Goal: Task Accomplishment & Management: Manage account settings

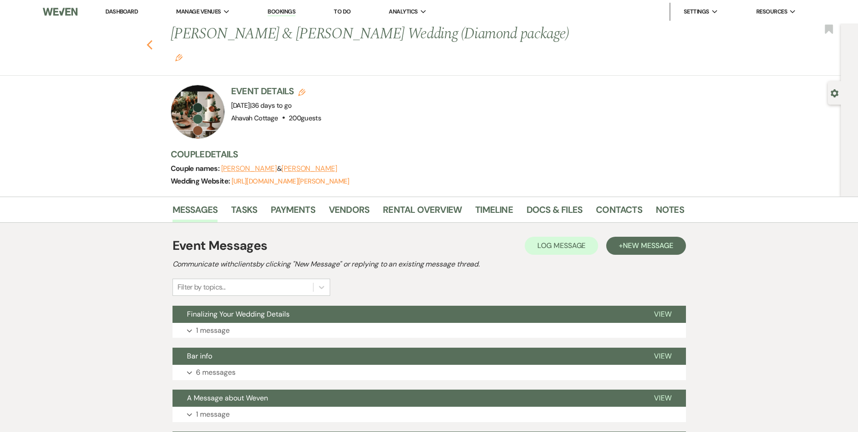
click at [153, 40] on icon "Previous" at bounding box center [149, 45] width 7 height 11
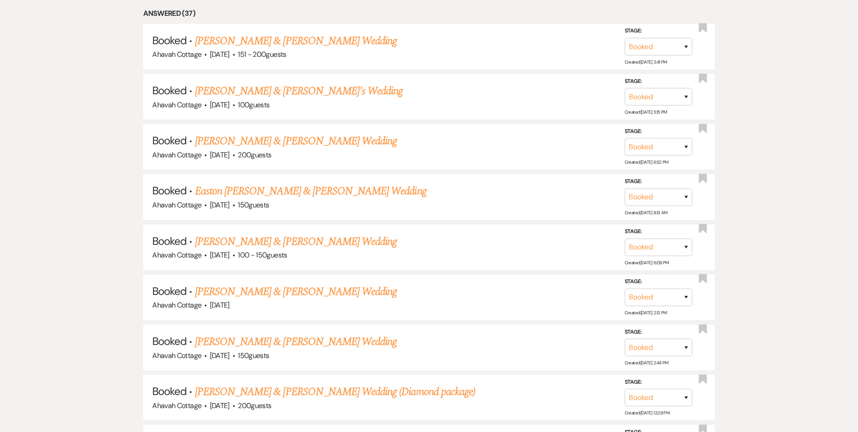
click at [228, 140] on link "Meaghan & Tyler Althoff's Wedding" at bounding box center [296, 141] width 202 height 16
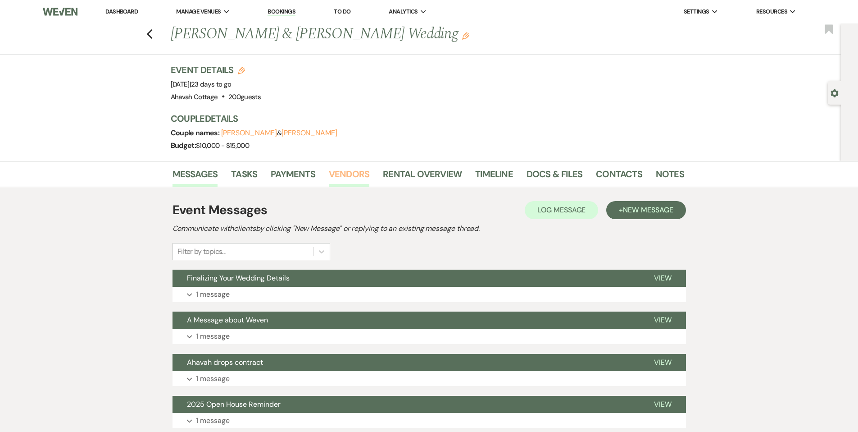
click at [340, 171] on link "Vendors" at bounding box center [349, 177] width 41 height 20
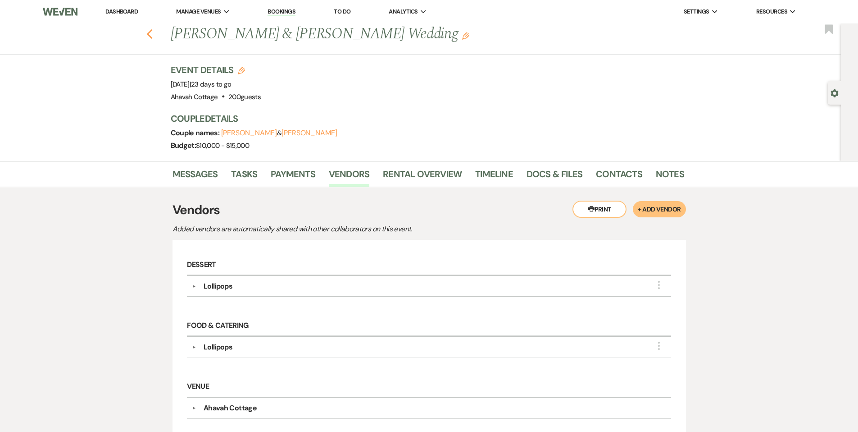
click at [152, 35] on use "button" at bounding box center [149, 34] width 6 height 10
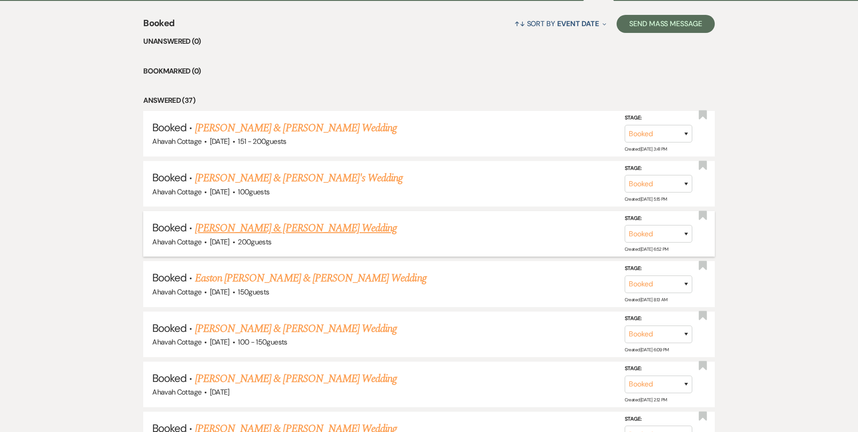
scroll to position [368, 0]
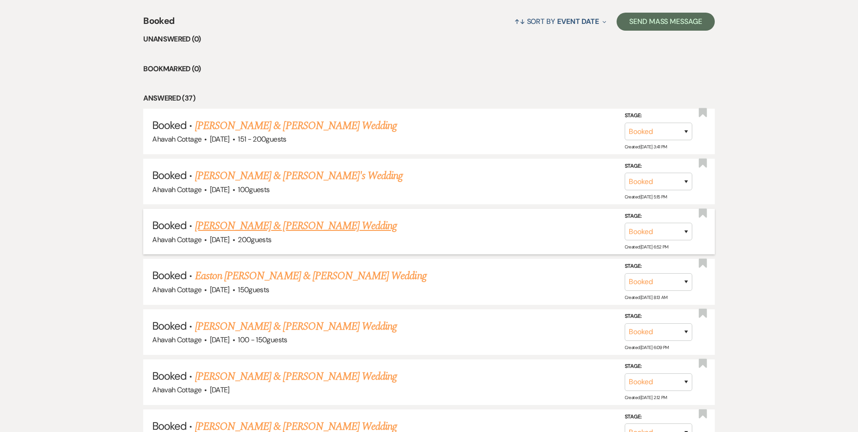
click at [253, 224] on link "Meaghan & Tyler Althoff's Wedding" at bounding box center [296, 226] width 202 height 16
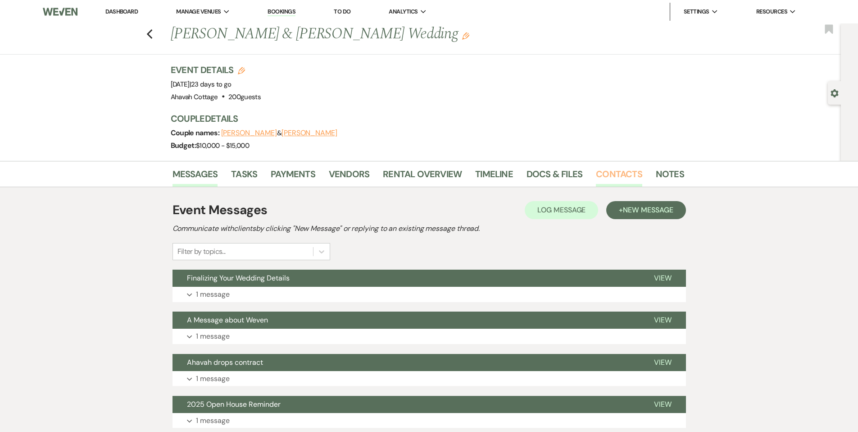
click at [610, 175] on link "Contacts" at bounding box center [619, 177] width 46 height 20
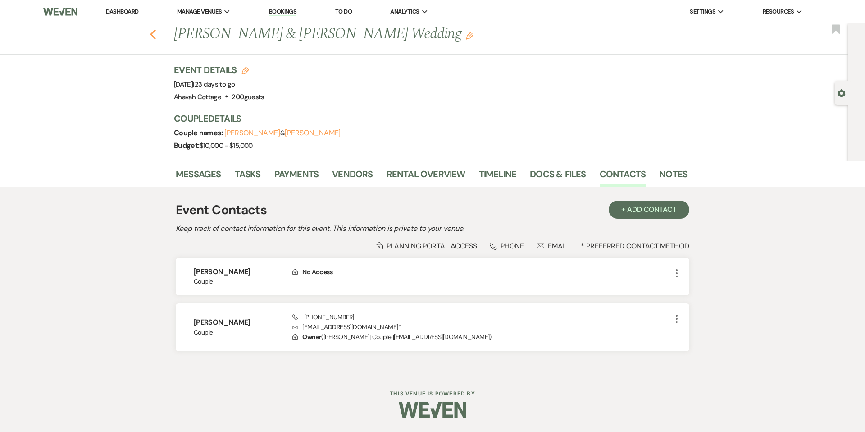
click at [154, 33] on icon "Previous" at bounding box center [153, 34] width 7 height 11
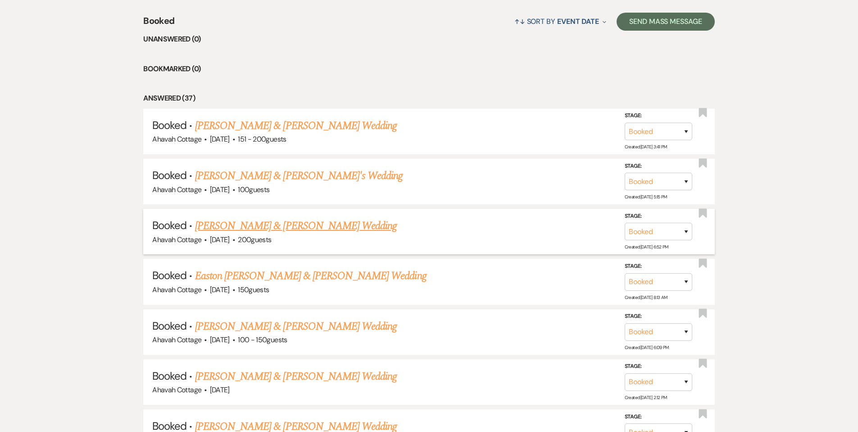
click at [277, 220] on link "Meaghan & Tyler Althoff's Wedding" at bounding box center [296, 226] width 202 height 16
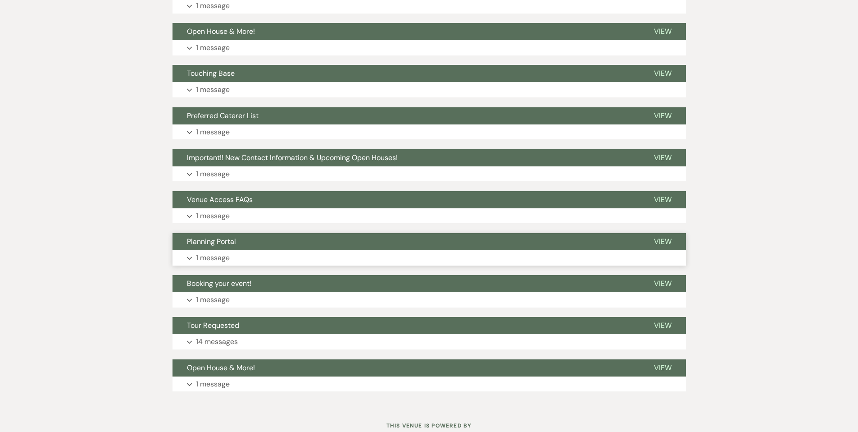
scroll to position [487, 0]
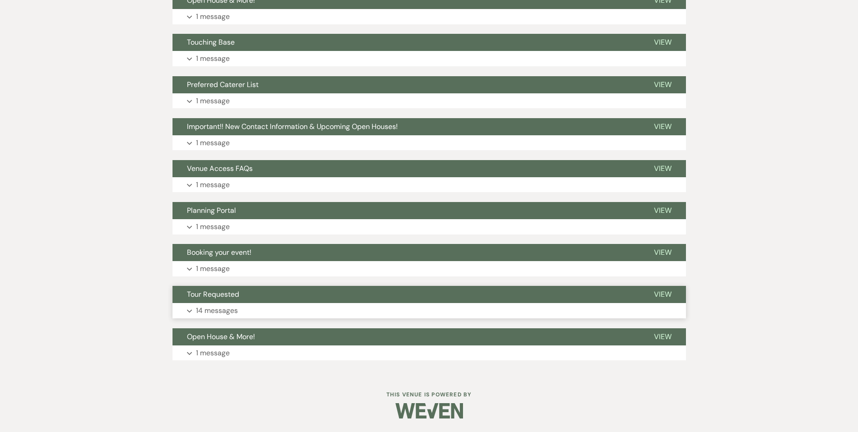
click at [191, 308] on button "Expand 14 messages" at bounding box center [430, 310] width 514 height 15
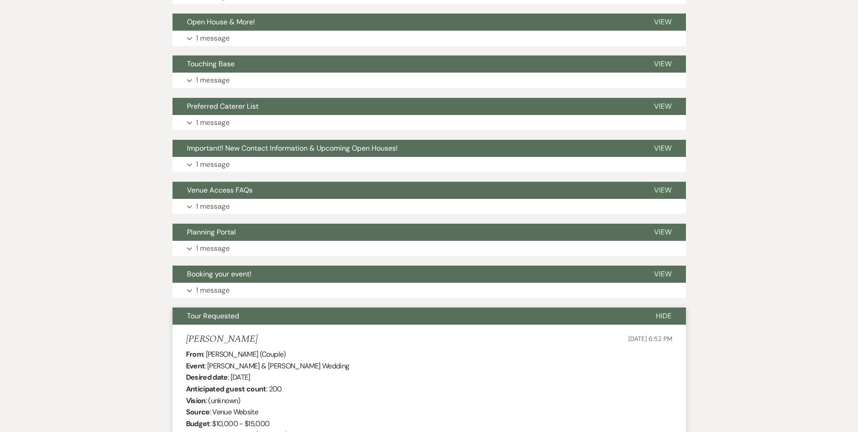
scroll to position [462, 0]
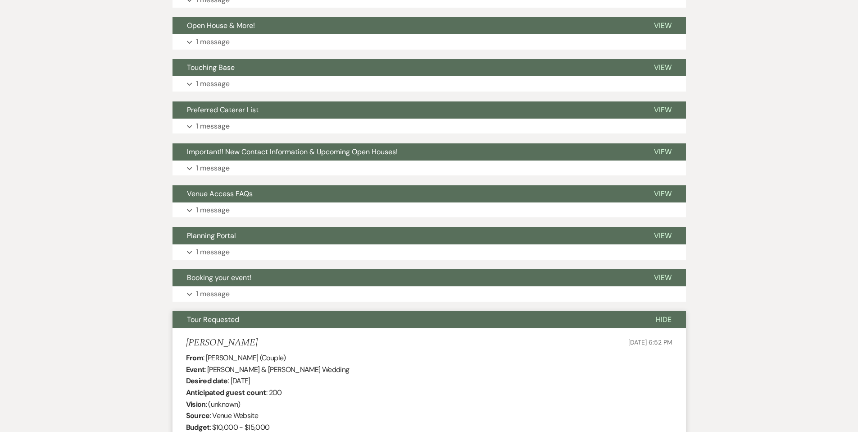
click at [231, 322] on span "Tour Requested" at bounding box center [213, 318] width 52 height 9
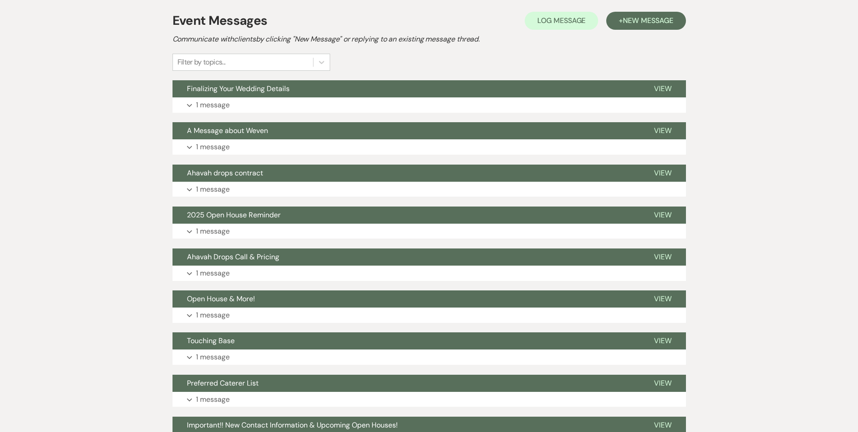
scroll to position [0, 0]
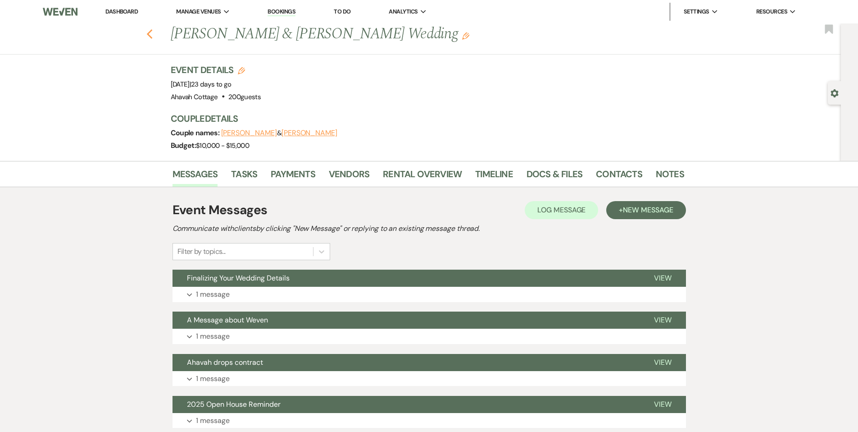
click at [152, 34] on icon "Previous" at bounding box center [149, 34] width 7 height 11
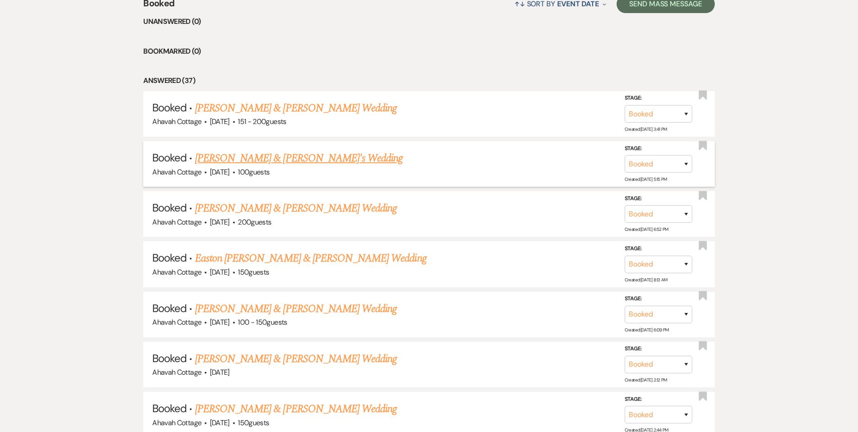
scroll to position [390, 0]
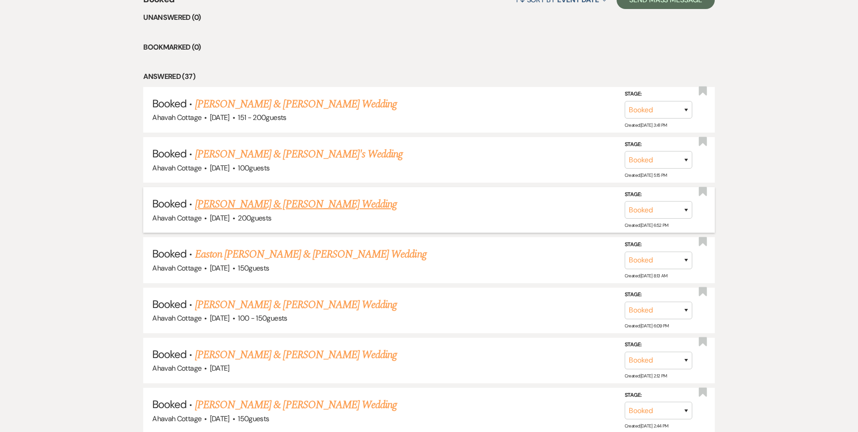
click at [277, 205] on link "Meaghan & Tyler Althoff's Wedding" at bounding box center [296, 204] width 202 height 16
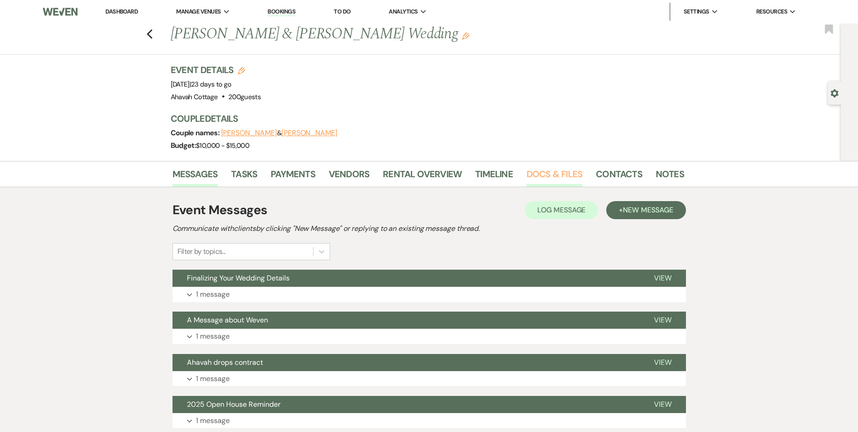
click at [556, 175] on link "Docs & Files" at bounding box center [555, 177] width 56 height 20
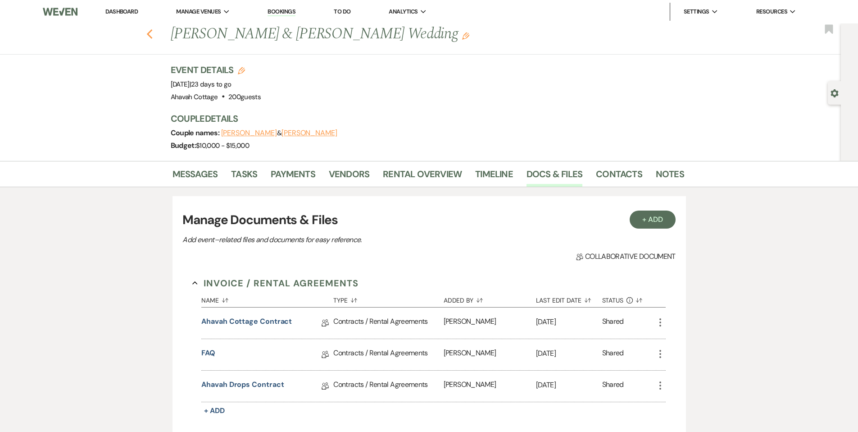
click at [153, 33] on icon "Previous" at bounding box center [149, 34] width 7 height 11
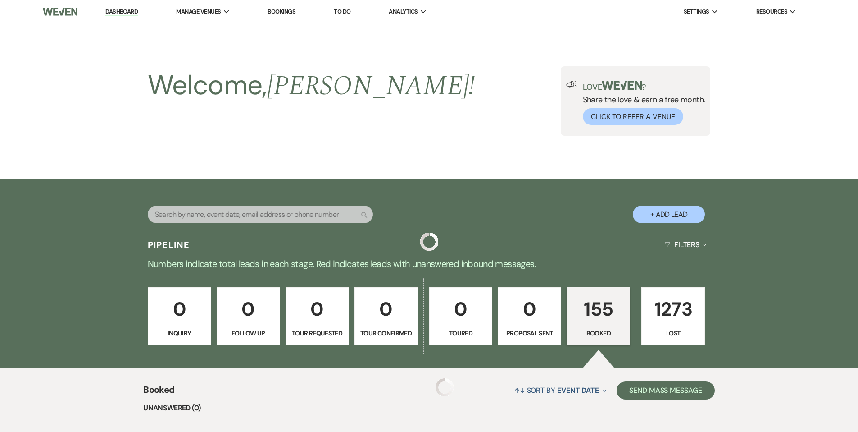
scroll to position [390, 0]
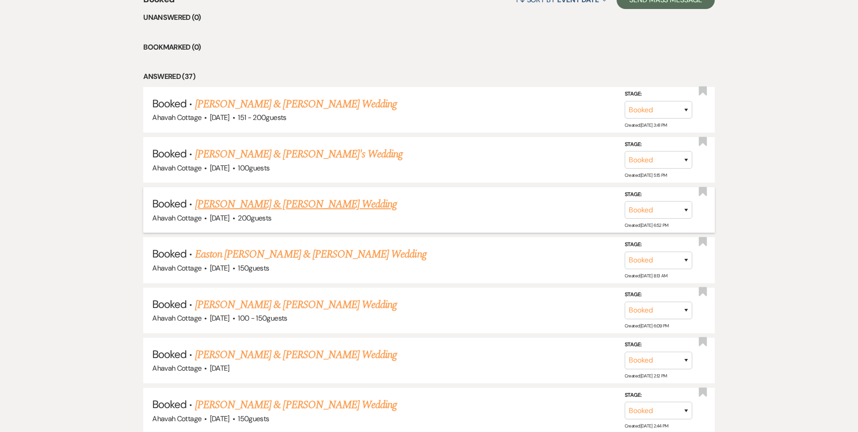
click at [280, 198] on link "Meaghan & Tyler Althoff's Wedding" at bounding box center [296, 204] width 202 height 16
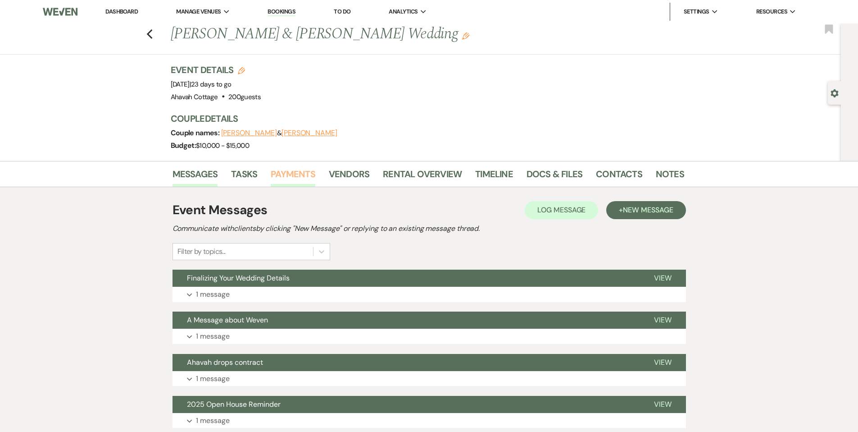
click at [285, 174] on link "Payments" at bounding box center [293, 177] width 45 height 20
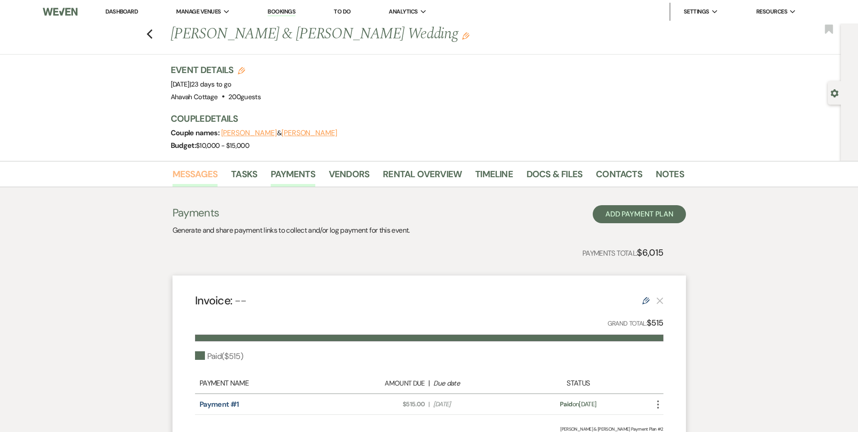
click at [194, 171] on link "Messages" at bounding box center [195, 177] width 45 height 20
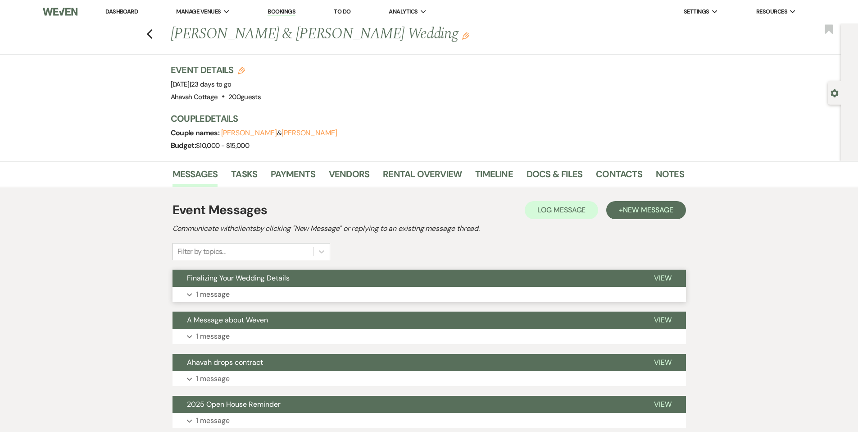
click at [194, 295] on button "Expand 1 message" at bounding box center [430, 293] width 514 height 15
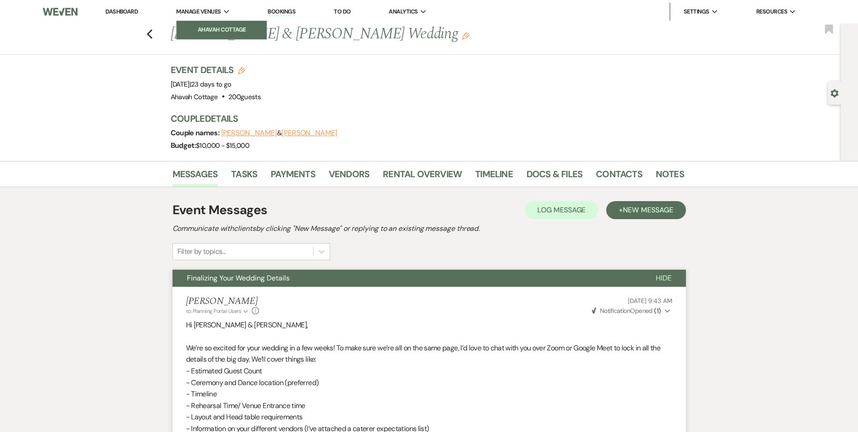
click at [222, 27] on li "Ahavah Cottage" at bounding box center [221, 29] width 81 height 9
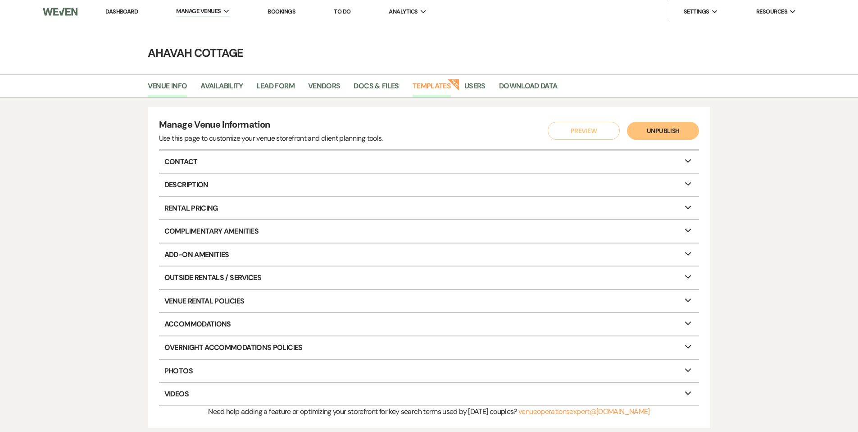
click at [424, 87] on link "Templates" at bounding box center [432, 88] width 38 height 17
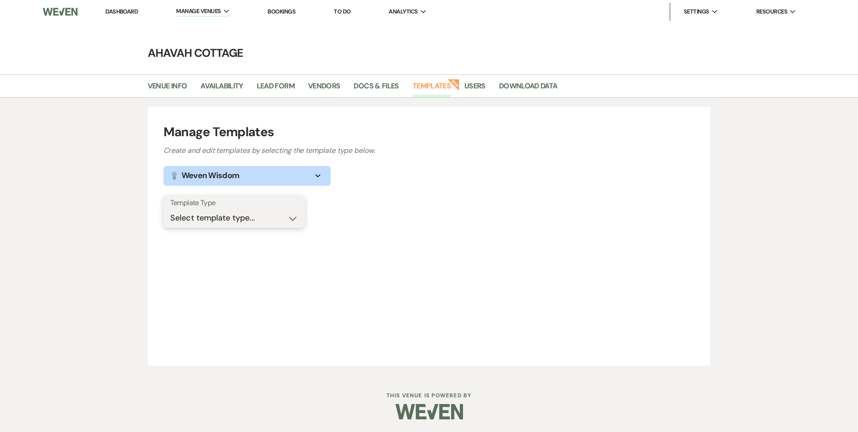
click at [190, 218] on select "Select template type... Task List Message Templates Payment Plan Inventory Item…" at bounding box center [234, 218] width 128 height 18
select select "Message Templates"
click at [170, 209] on select "Select template type... Task List Message Templates Payment Plan Inventory Item…" at bounding box center [234, 218] width 128 height 18
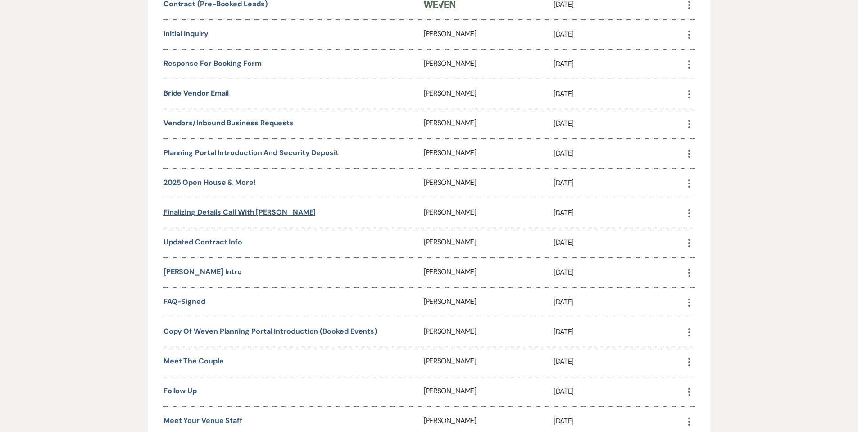
scroll to position [336, 0]
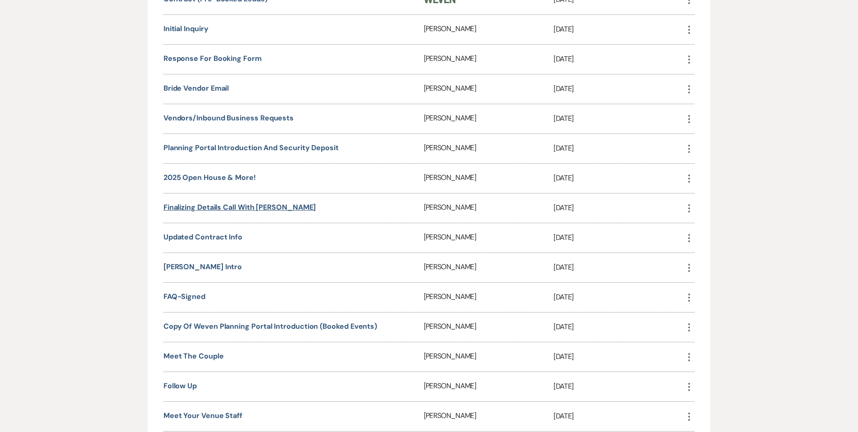
click at [204, 204] on link "Finalizing Details call with [PERSON_NAME]" at bounding box center [240, 206] width 153 height 9
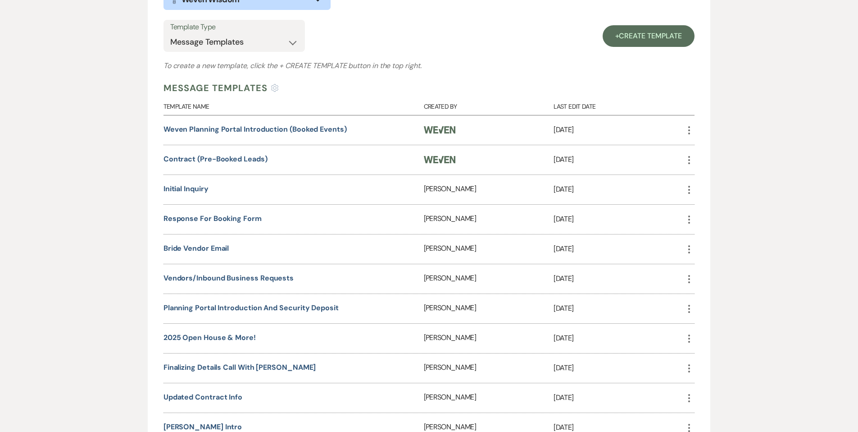
scroll to position [0, 0]
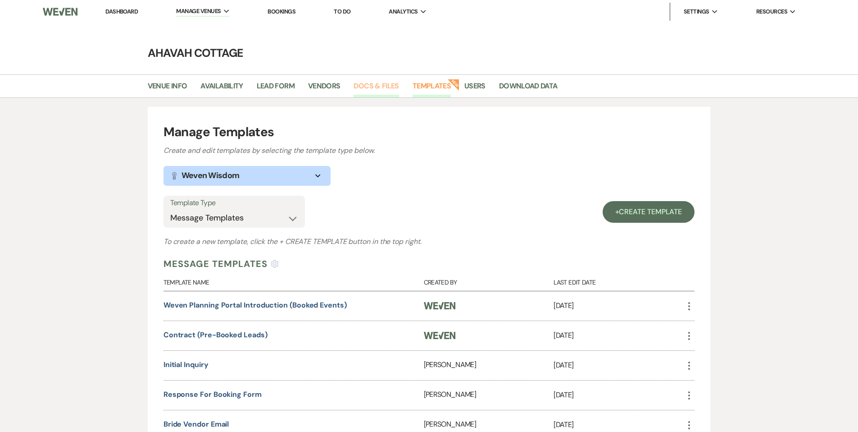
click at [381, 83] on link "Docs & Files" at bounding box center [376, 88] width 45 height 17
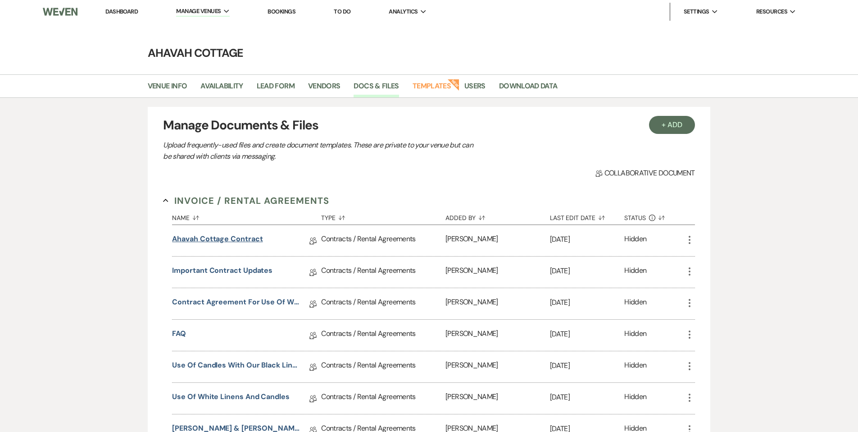
click at [233, 239] on link "Ahavah Cottage Contract" at bounding box center [217, 240] width 91 height 14
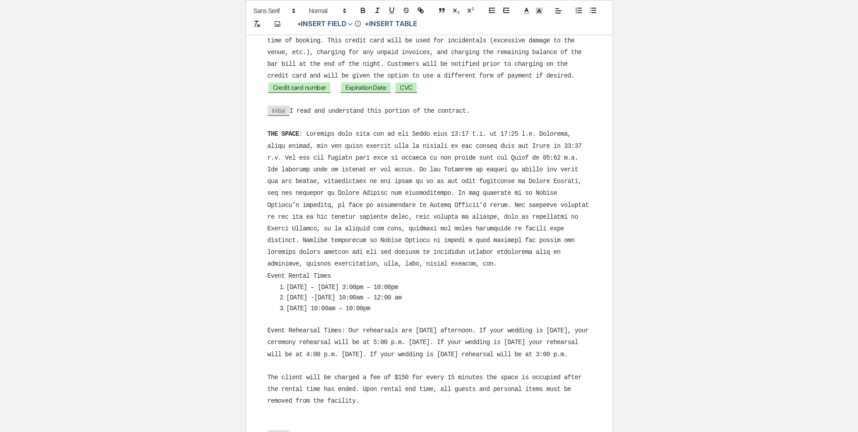
scroll to position [604, 0]
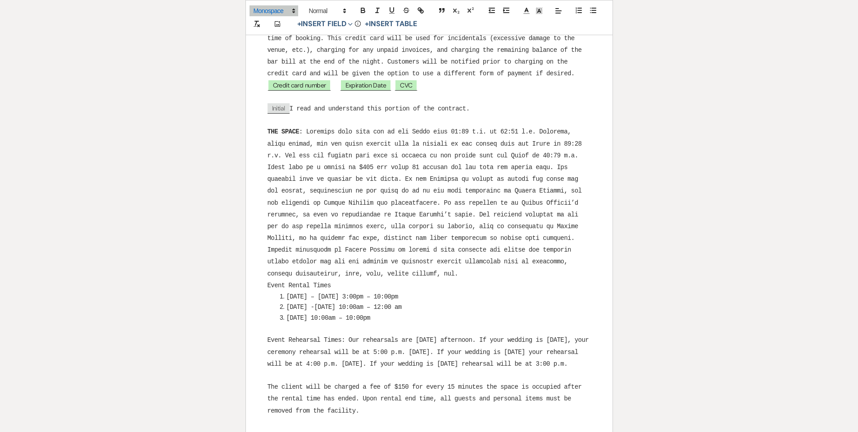
click at [550, 132] on span at bounding box center [427, 202] width 318 height 149
click at [286, 158] on span at bounding box center [430, 203] width 325 height 149
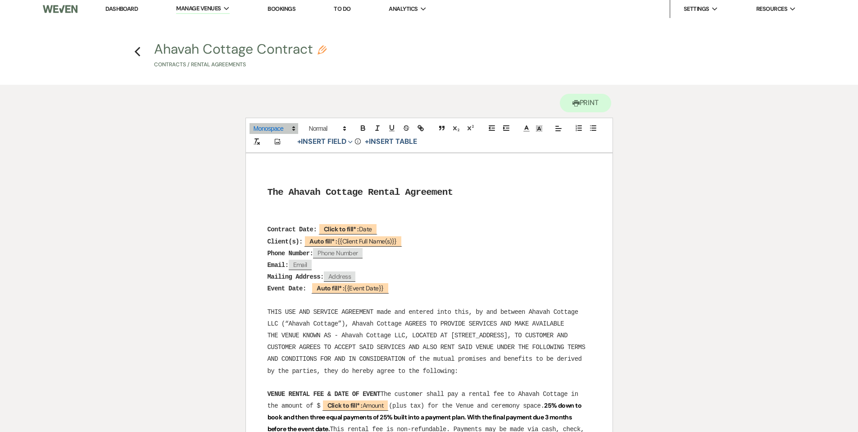
scroll to position [0, 0]
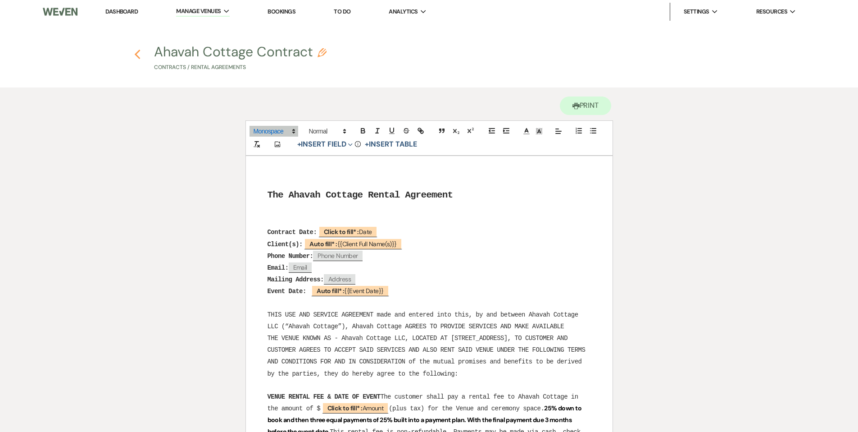
click at [136, 55] on use "button" at bounding box center [138, 55] width 6 height 10
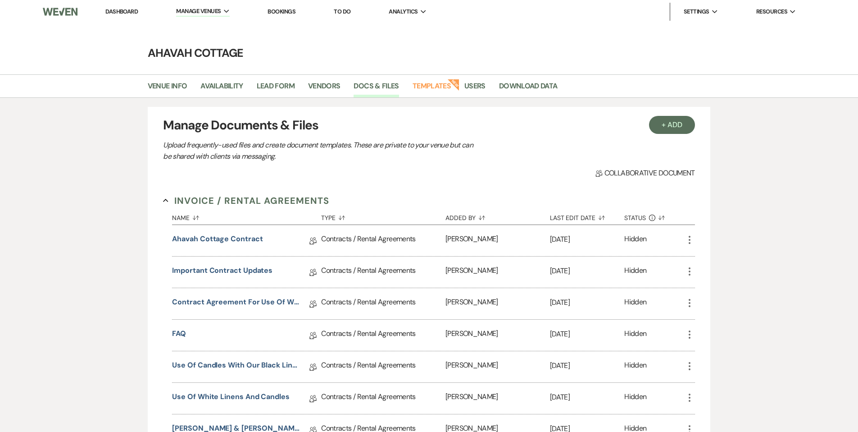
click at [126, 12] on link "Dashboard" at bounding box center [121, 12] width 32 height 8
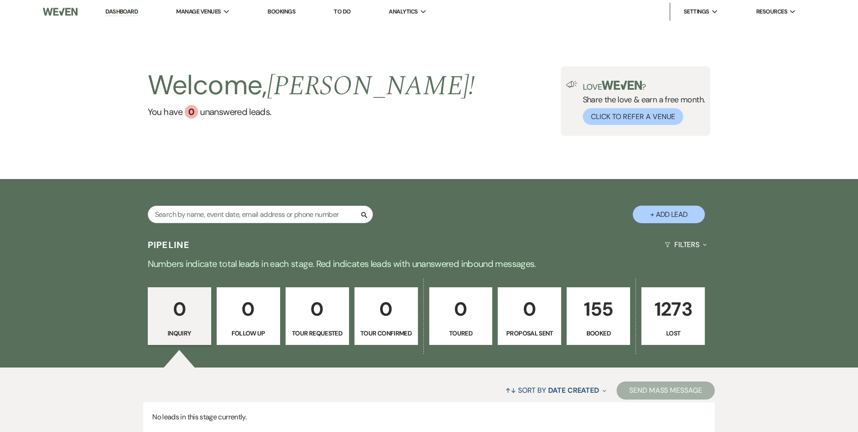
scroll to position [69, 0]
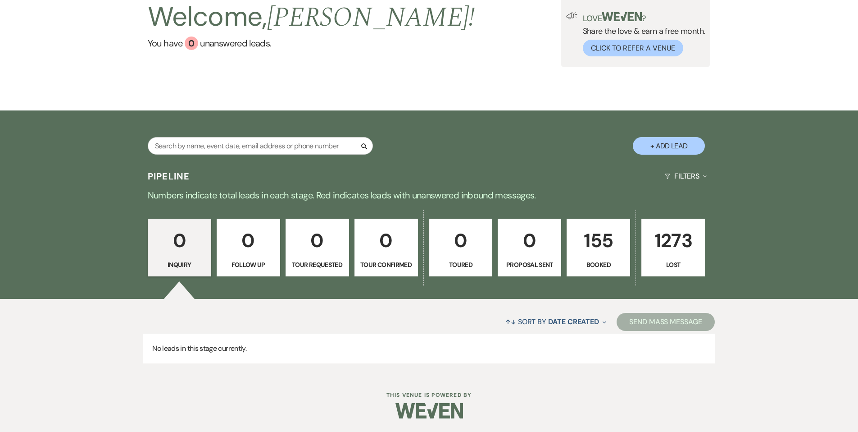
click at [592, 238] on p "155" at bounding box center [599, 240] width 52 height 30
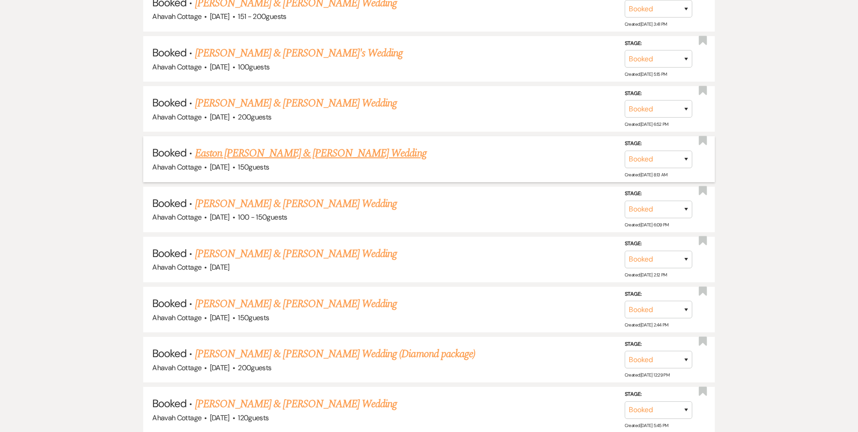
scroll to position [492, 0]
click at [286, 105] on link "Meaghan & Tyler Althoff's Wedding" at bounding box center [296, 102] width 202 height 16
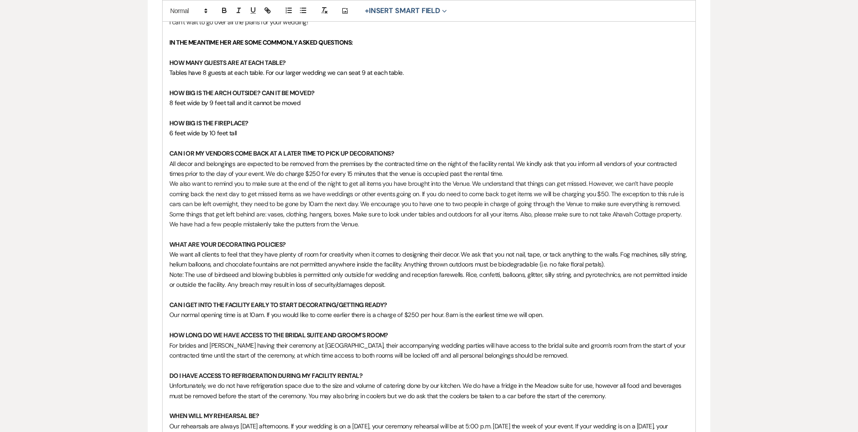
scroll to position [469, 0]
drag, startPoint x: 267, startPoint y: 172, endPoint x: 503, endPoint y: 173, distance: 236.0
click at [503, 173] on p "All decor and belongings are expected to be removed from the premises by the co…" at bounding box center [429, 168] width 520 height 20
click at [221, 10] on icon "button" at bounding box center [224, 10] width 8 height 8
click at [466, 133] on p "6 feet wide by 10 feet tall" at bounding box center [429, 132] width 520 height 10
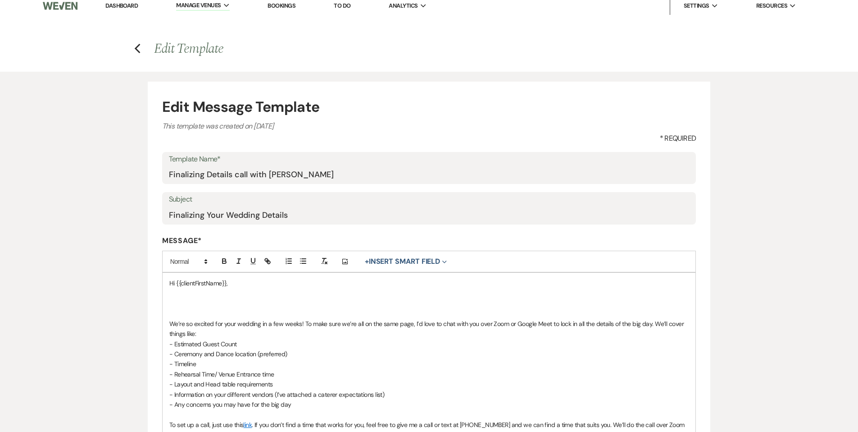
scroll to position [0, 0]
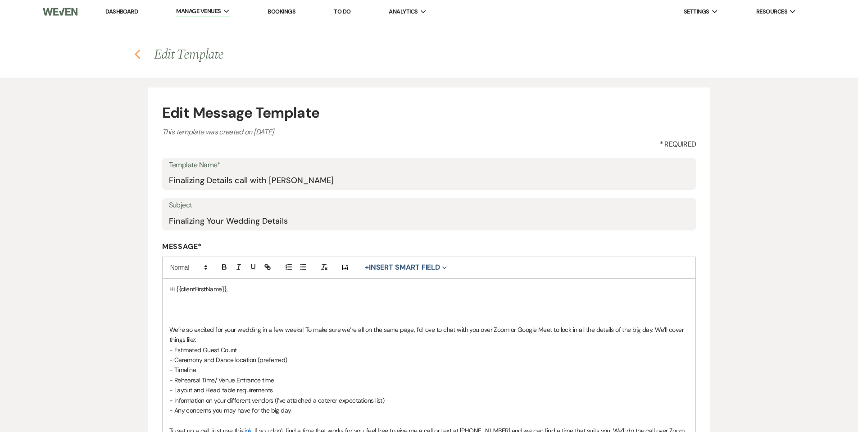
click at [137, 53] on icon "Previous" at bounding box center [137, 54] width 7 height 11
